Goal: Task Accomplishment & Management: Use online tool/utility

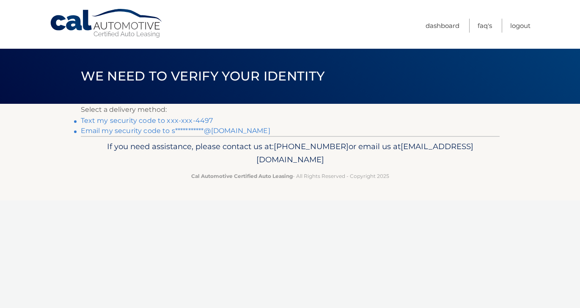
click at [163, 122] on link "Text my security code to xxx-xxx-4497" at bounding box center [147, 120] width 133 height 8
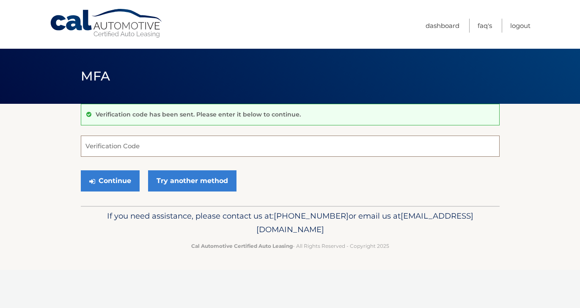
click at [138, 144] on input "Verification Code" at bounding box center [290, 145] width 419 height 21
type input "624729"
click at [119, 183] on button "Continue" at bounding box center [110, 180] width 59 height 21
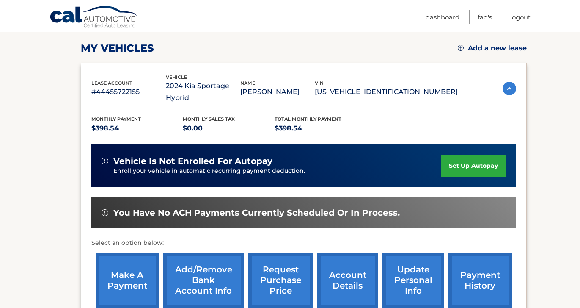
scroll to position [205, 0]
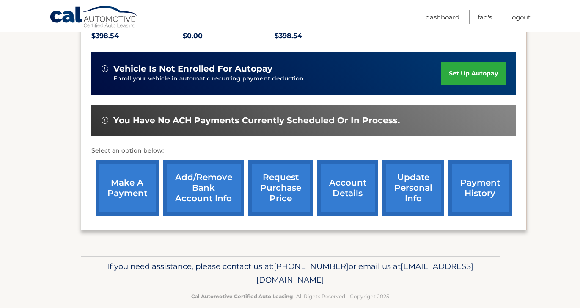
click at [125, 179] on link "make a payment" at bounding box center [128, 187] width 64 height 55
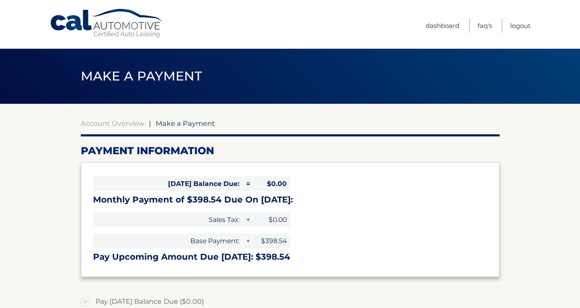
select select "NWI4ZTBmN2QtN2Q5ZS00NzQ5LTk2MGYtZmRlMmJkOGJlMjYx"
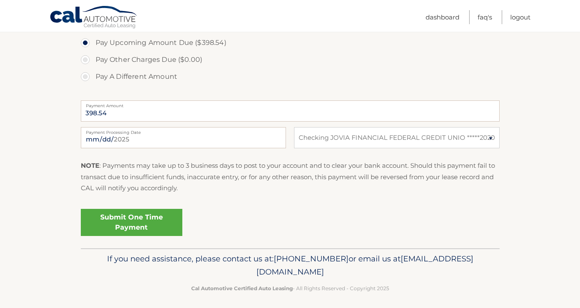
scroll to position [297, 0]
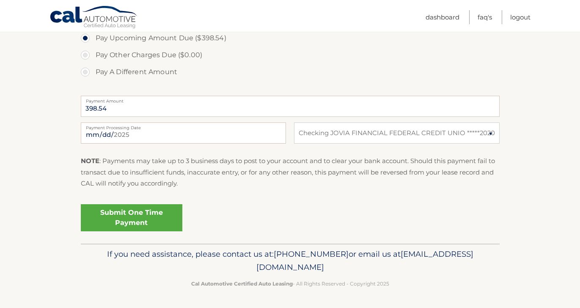
click at [144, 217] on link "Submit One Time Payment" at bounding box center [132, 217] width 102 height 27
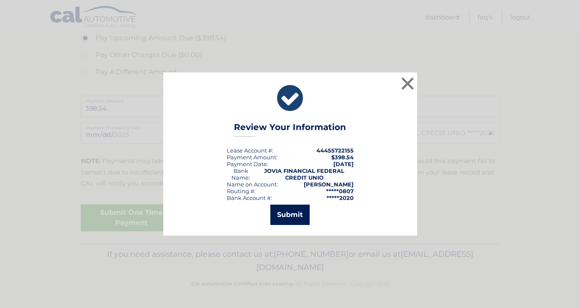
click at [279, 212] on button "Submit" at bounding box center [290, 214] width 39 height 20
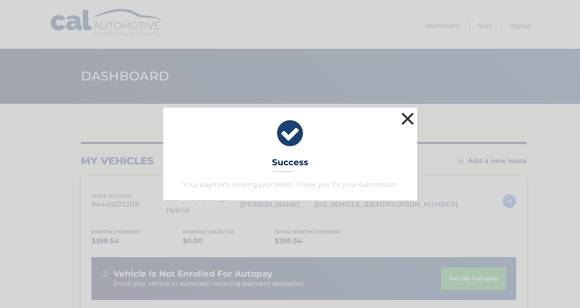
click at [406, 120] on button "×" at bounding box center [408, 118] width 17 height 17
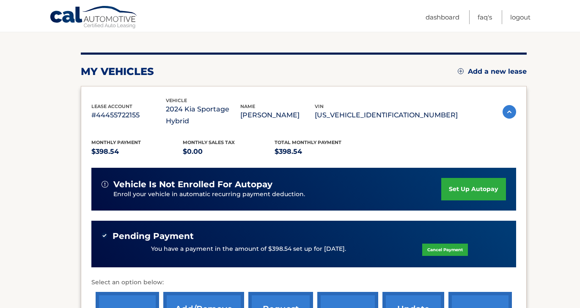
scroll to position [221, 0]
